Goal: Book appointment/travel/reservation

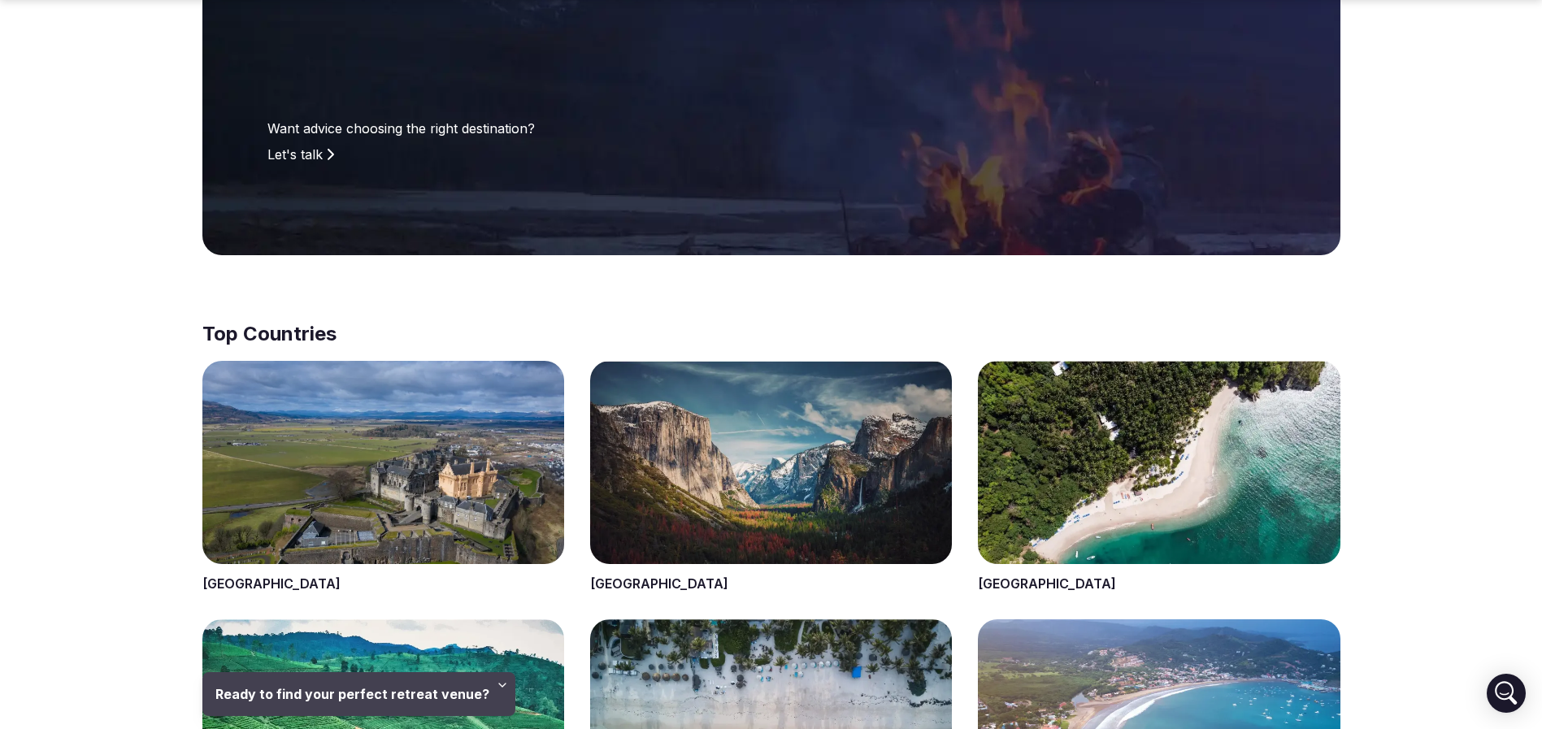
scroll to position [488, 0]
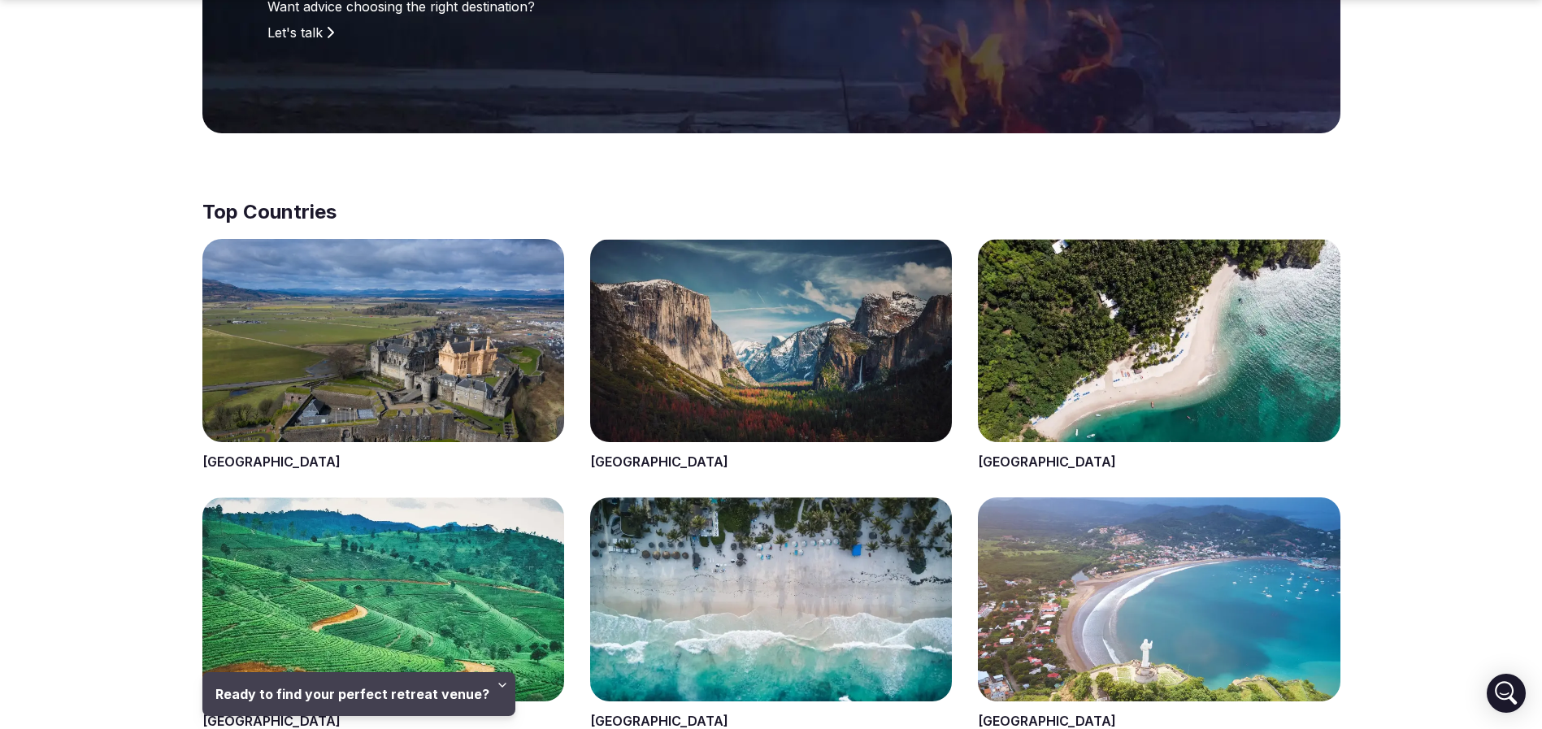
click at [1201, 377] on span at bounding box center [1159, 355] width 362 height 233
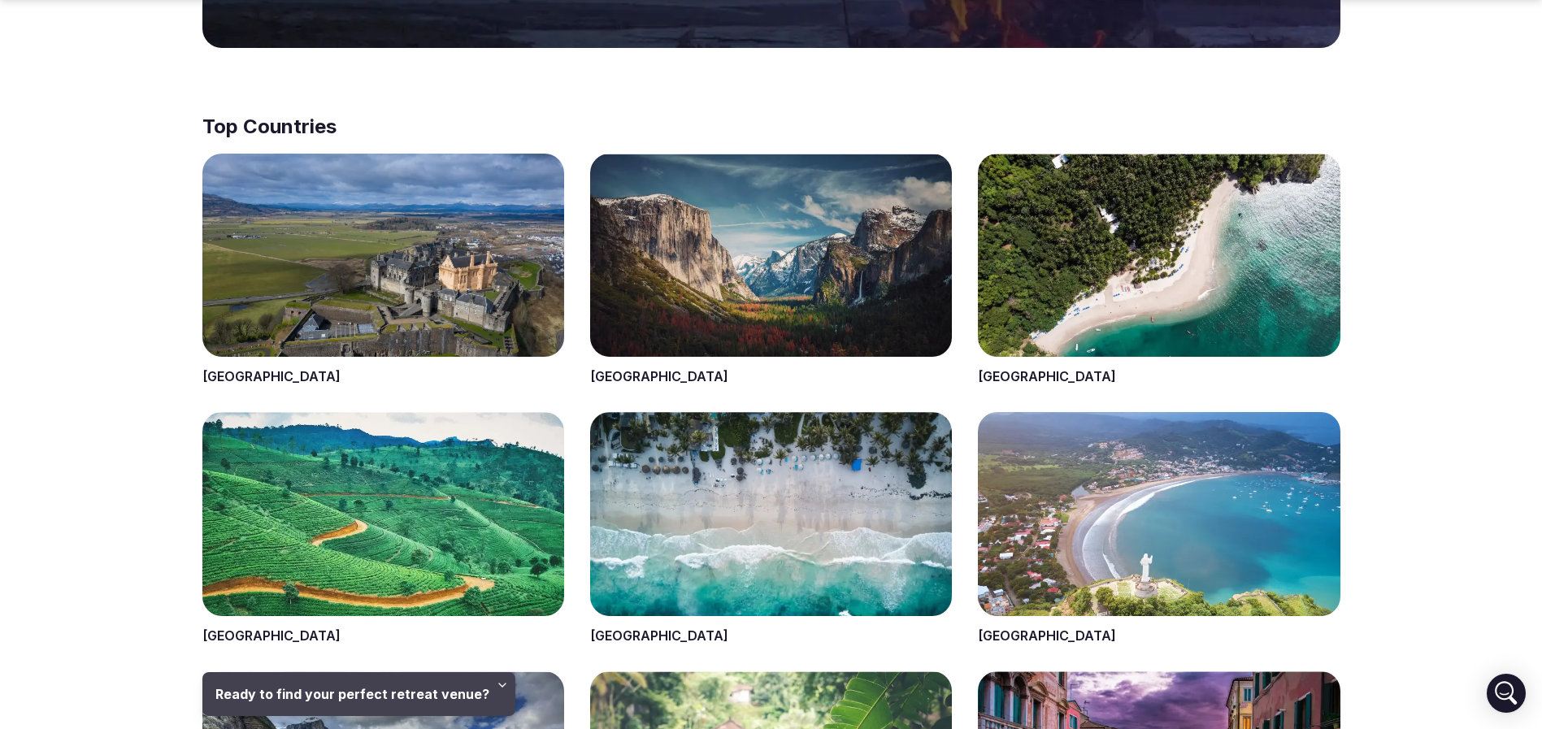
scroll to position [609, 0]
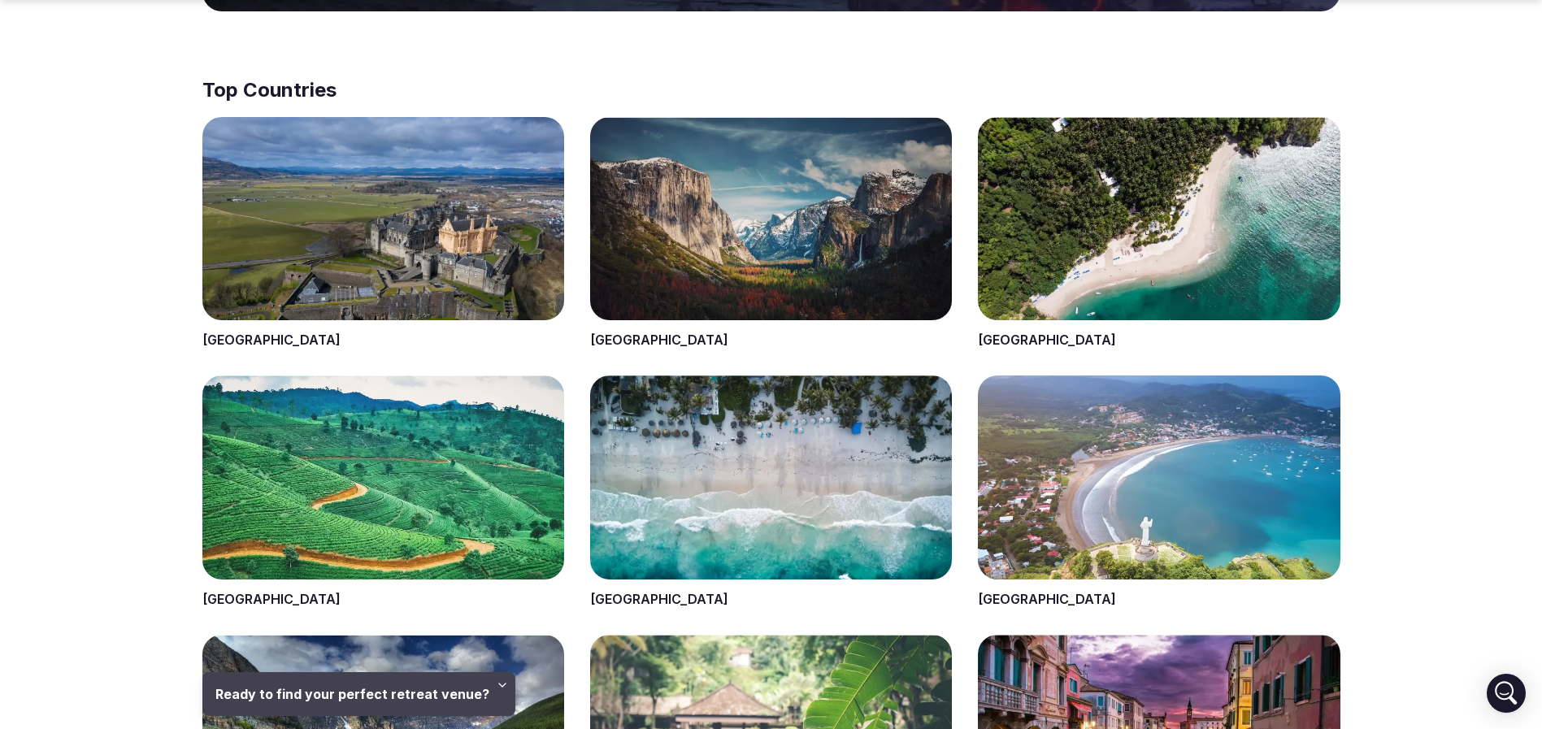
click at [1113, 223] on span at bounding box center [1159, 233] width 362 height 233
click at [390, 232] on span at bounding box center [383, 233] width 362 height 233
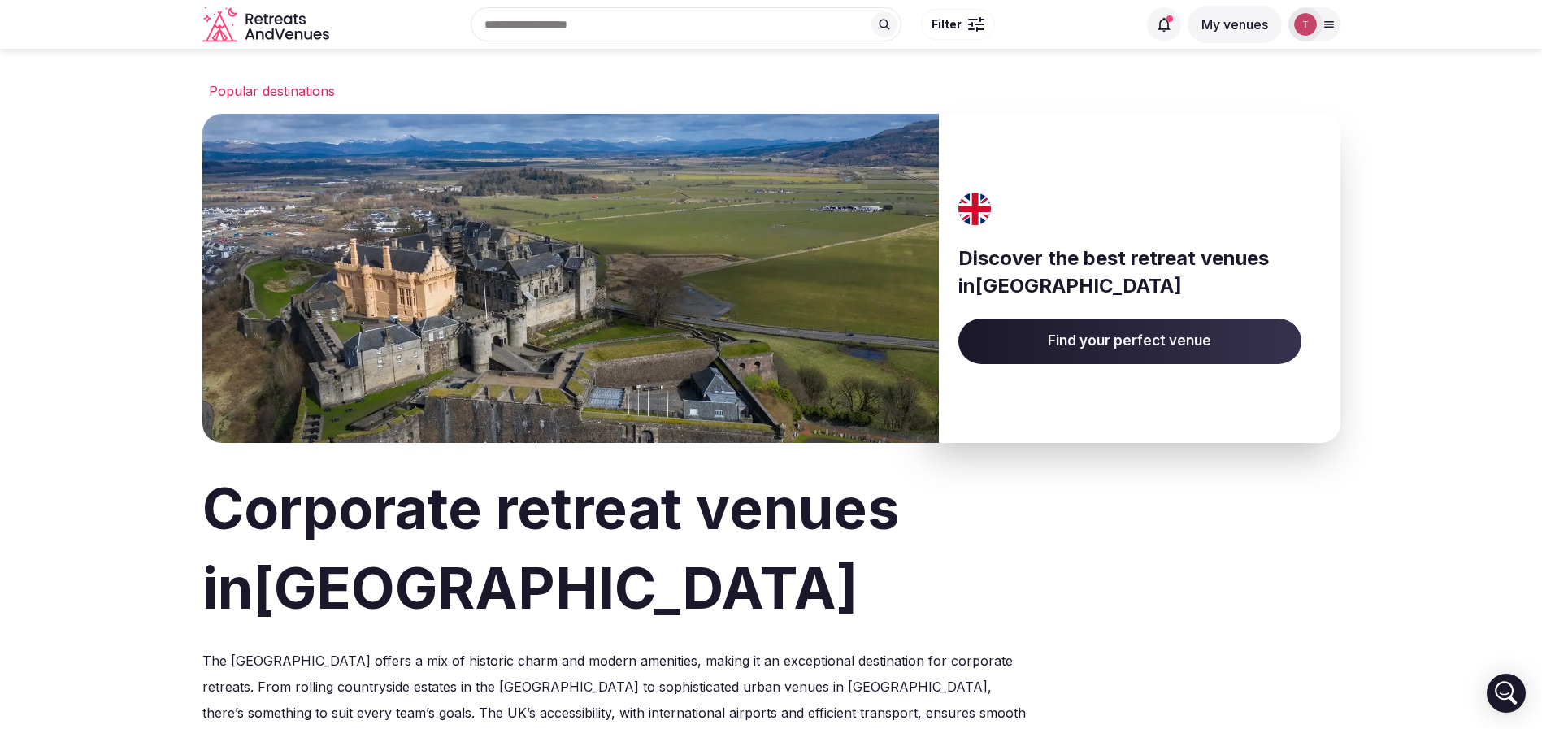
click at [374, 252] on img at bounding box center [570, 278] width 736 height 329
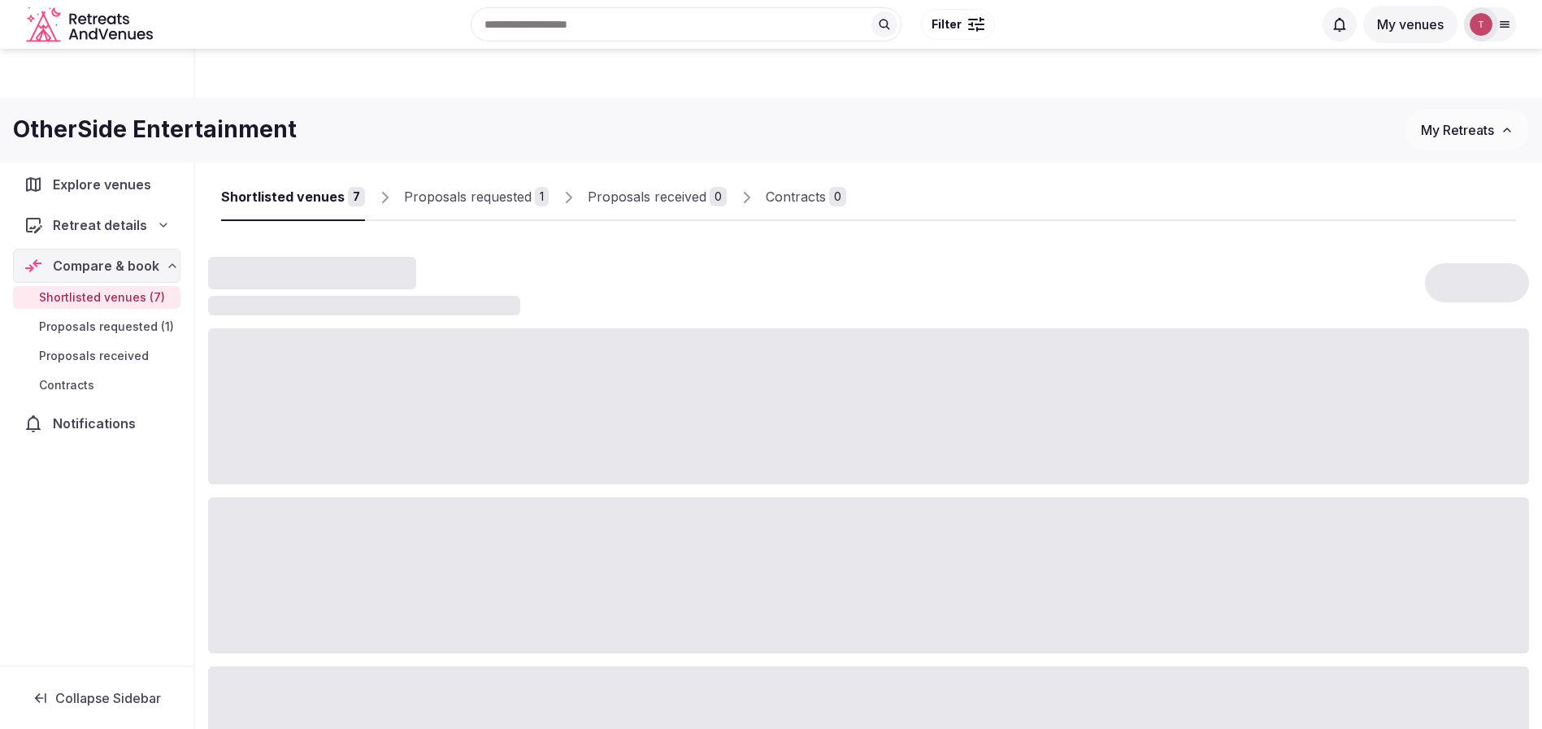
scroll to position [555, 0]
